Goal: Task Accomplishment & Management: Manage account settings

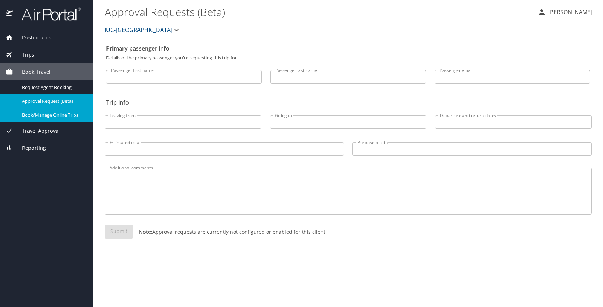
click at [34, 67] on div "Book Travel" at bounding box center [46, 71] width 93 height 17
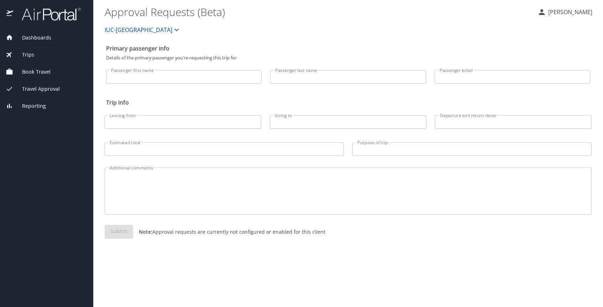
click at [30, 57] on span "Trips" at bounding box center [23, 55] width 21 height 8
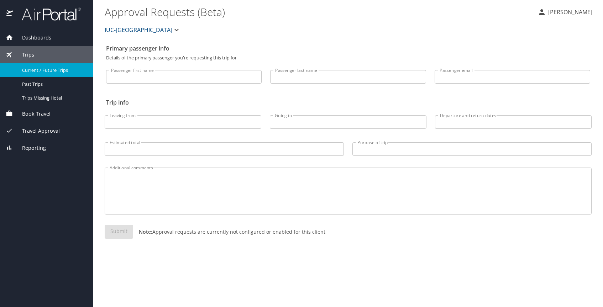
click at [32, 69] on span "Current / Future Trips" at bounding box center [53, 70] width 63 height 7
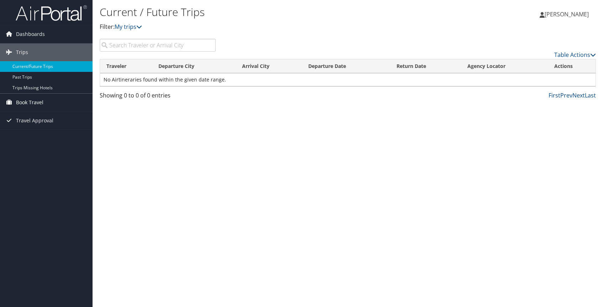
click at [50, 103] on link "Book Travel" at bounding box center [46, 103] width 93 height 18
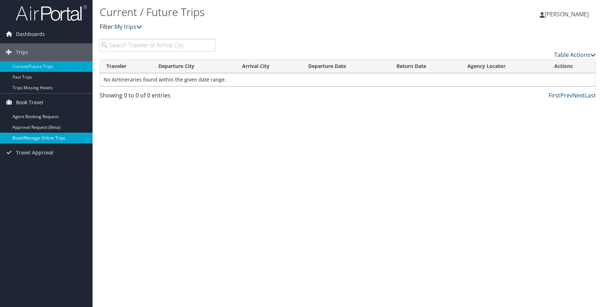
click at [35, 138] on link "Book/Manage Online Trips" at bounding box center [46, 138] width 93 height 11
